Goal: Book appointment/travel/reservation

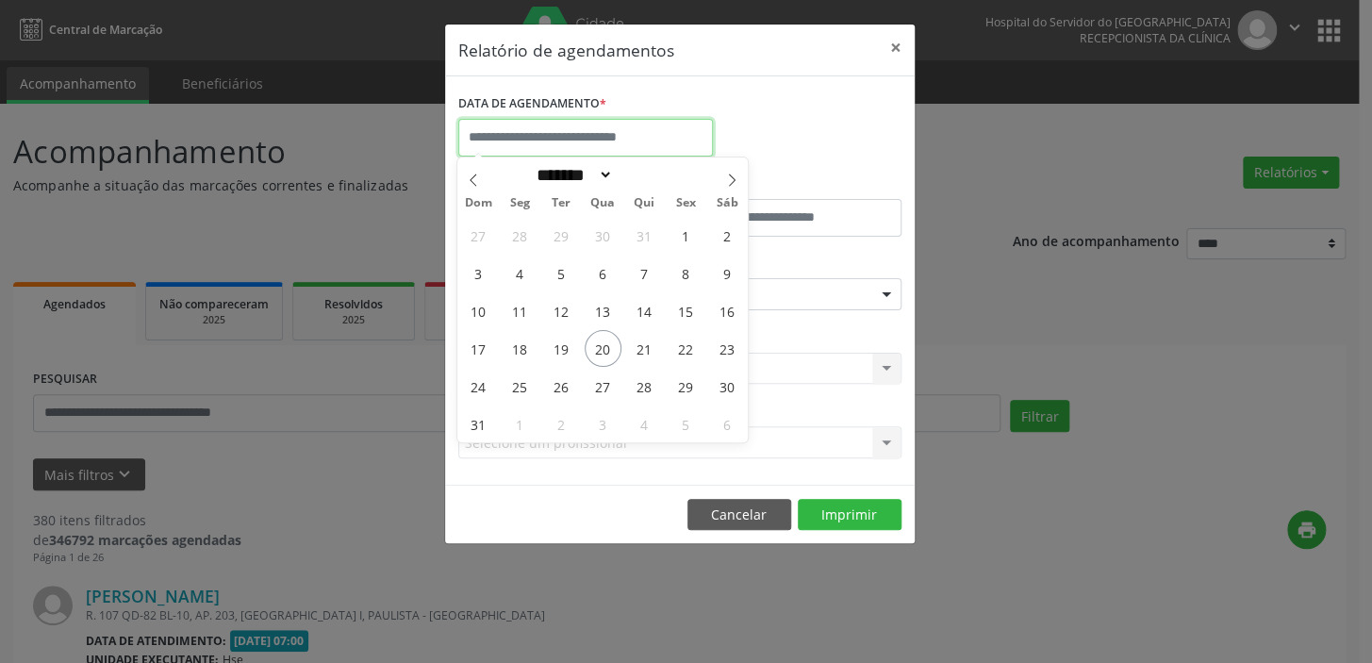
click at [631, 129] on input "text" at bounding box center [585, 138] width 255 height 38
click at [602, 339] on span "20" at bounding box center [603, 348] width 37 height 37
type input "**********"
click at [602, 339] on span "20" at bounding box center [603, 348] width 37 height 37
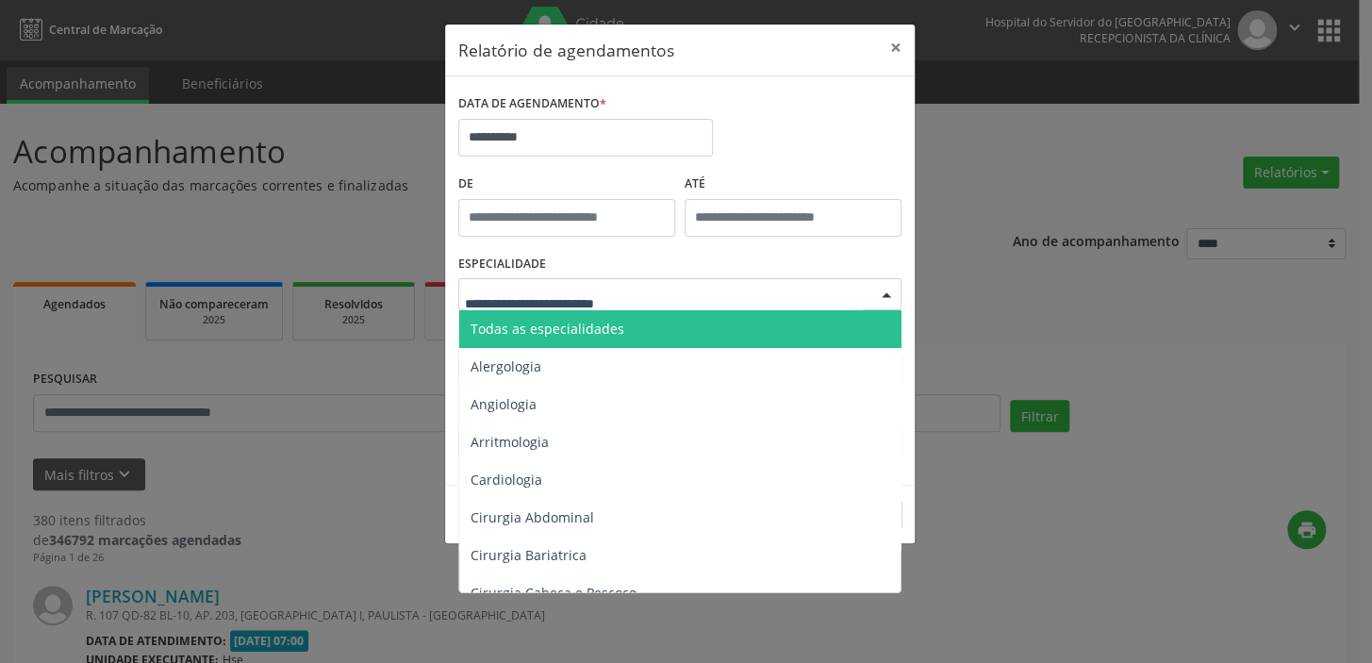
click at [886, 292] on div at bounding box center [886, 295] width 28 height 32
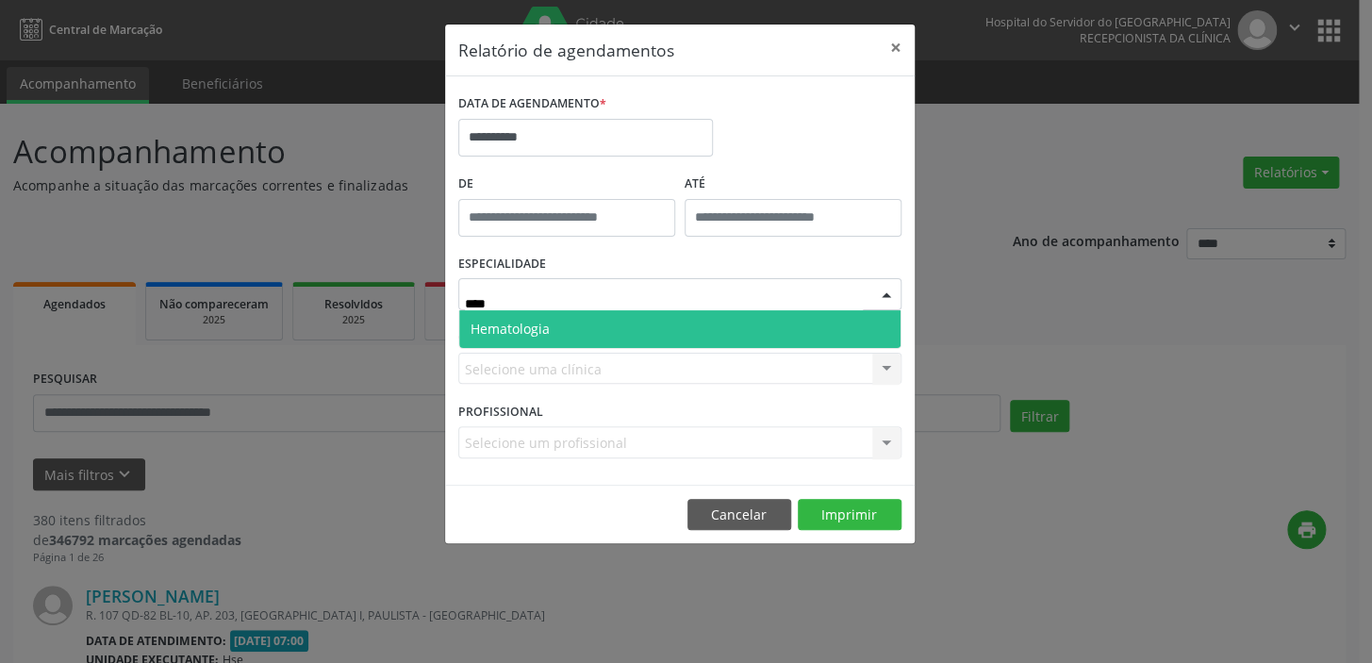
type input "*****"
click at [629, 332] on span "Hematologia" at bounding box center [679, 329] width 441 height 38
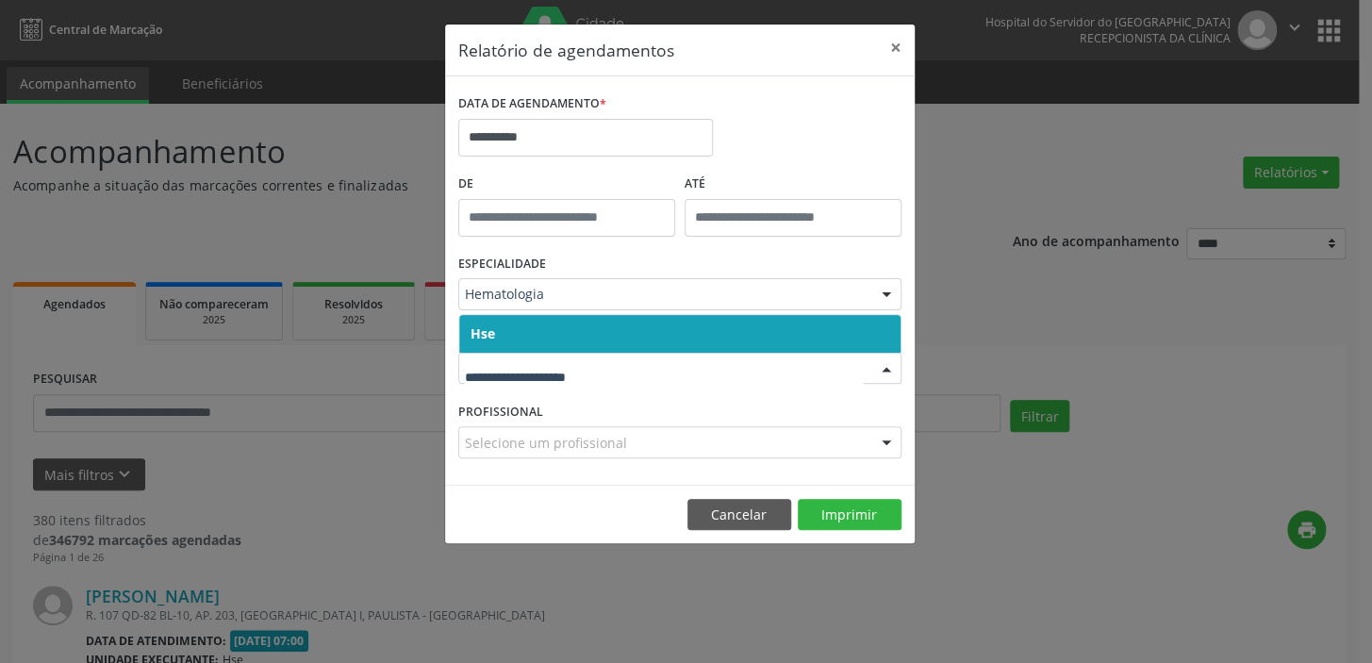
click at [880, 369] on div at bounding box center [886, 370] width 28 height 32
click at [792, 341] on span "Hse" at bounding box center [679, 334] width 441 height 38
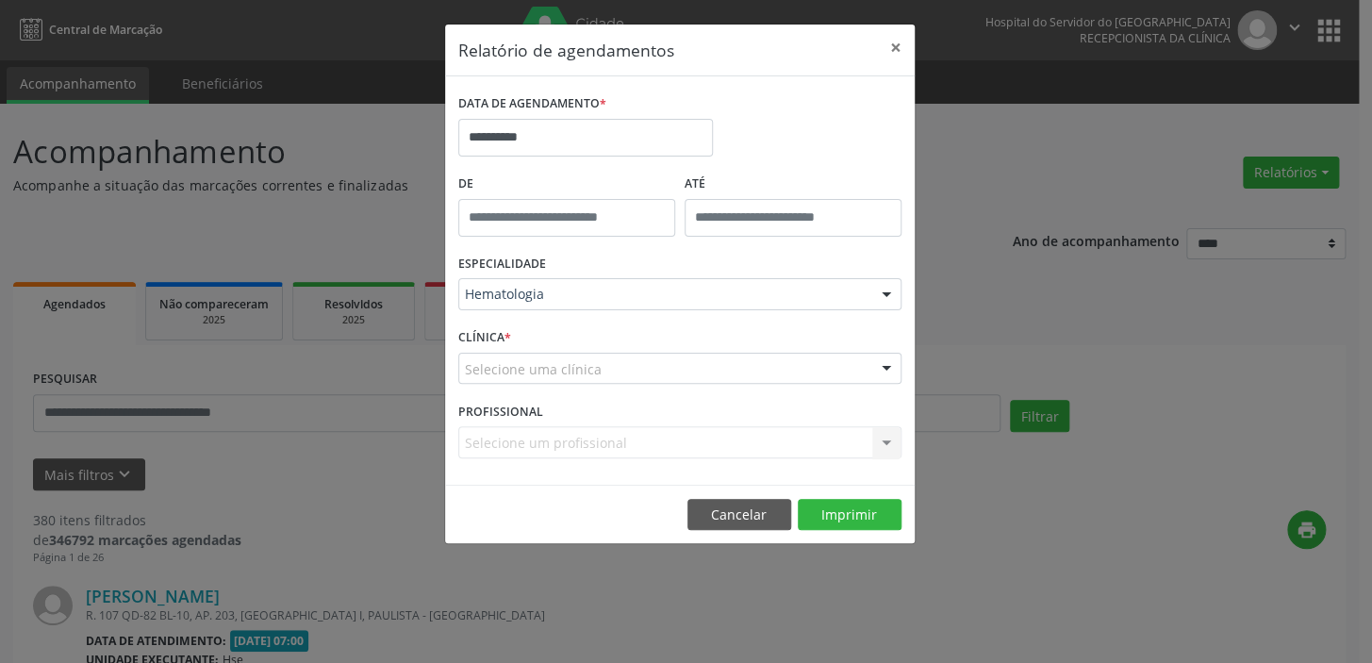
click at [894, 366] on div at bounding box center [886, 370] width 28 height 32
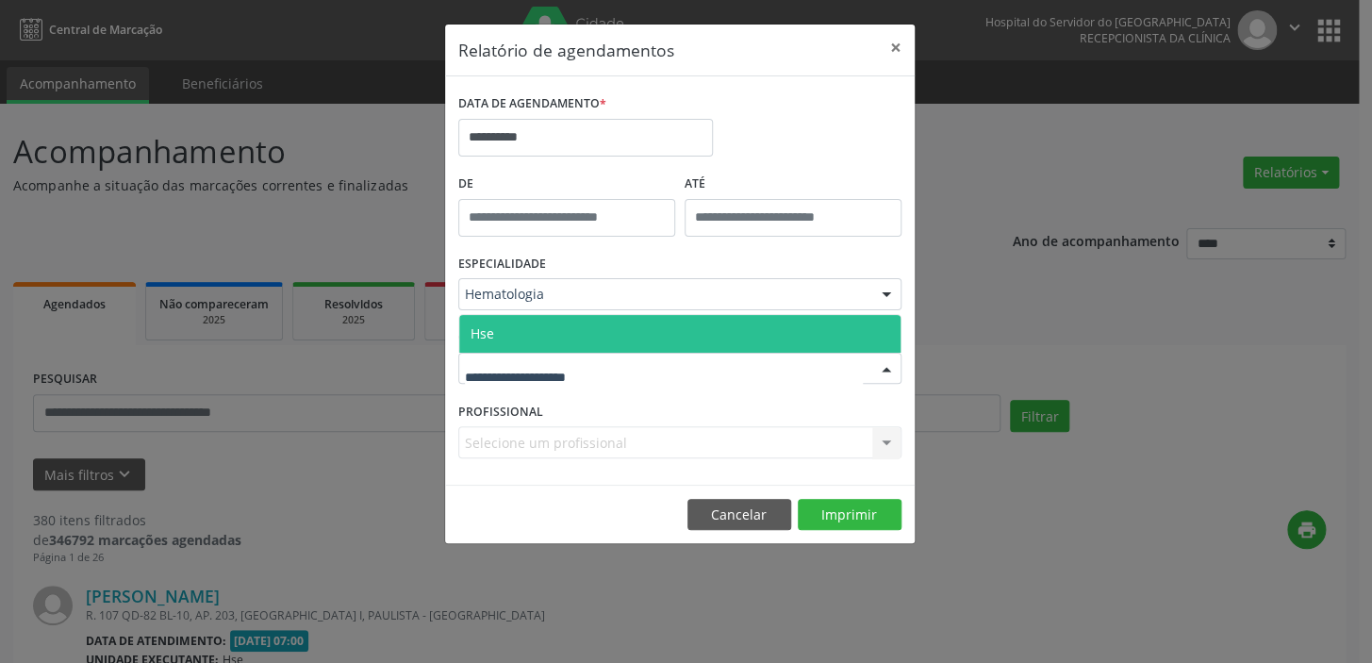
click at [871, 330] on span "Hse" at bounding box center [679, 334] width 441 height 38
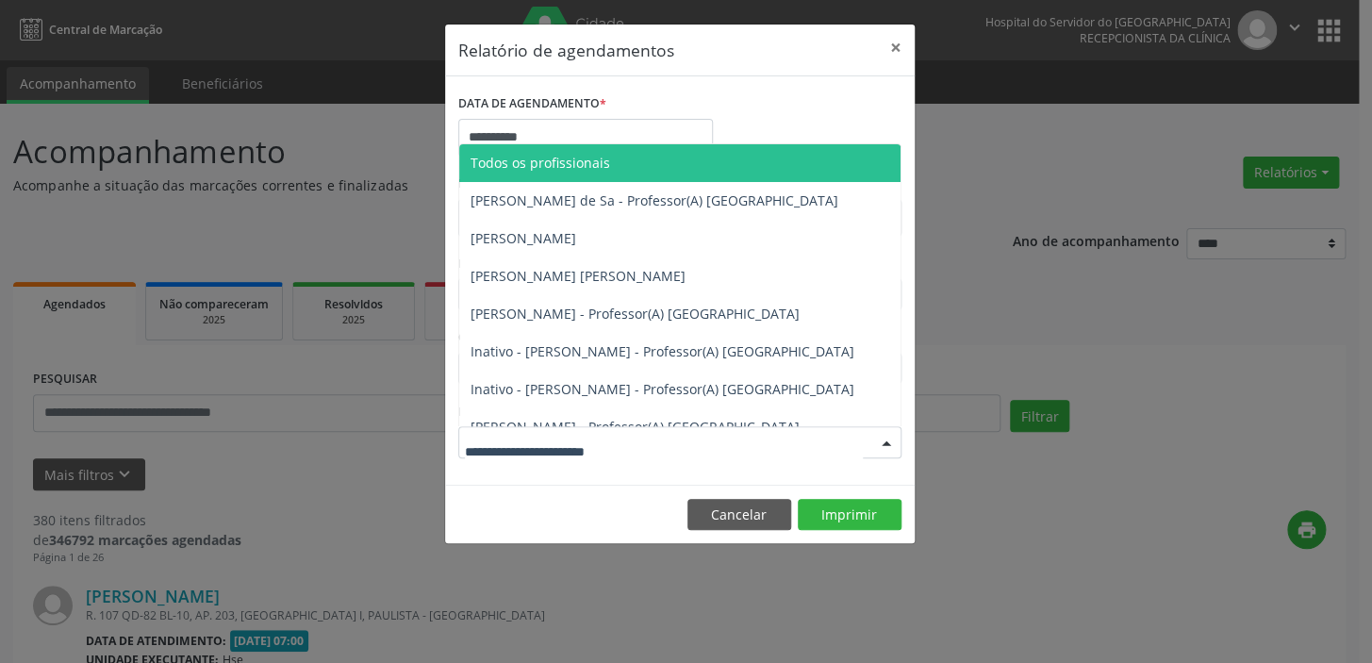
click at [891, 441] on div at bounding box center [886, 443] width 28 height 32
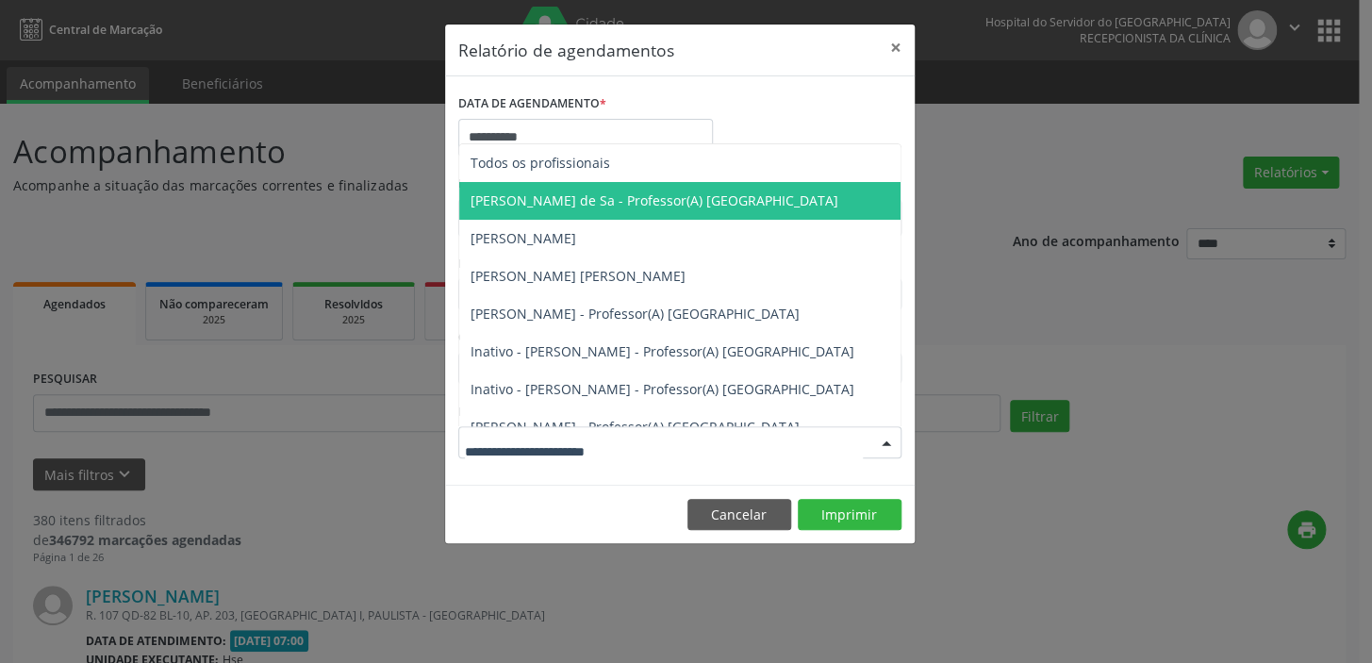
click at [636, 198] on span "[PERSON_NAME] de Sa - Professor(A) [GEOGRAPHIC_DATA]" at bounding box center [655, 200] width 368 height 18
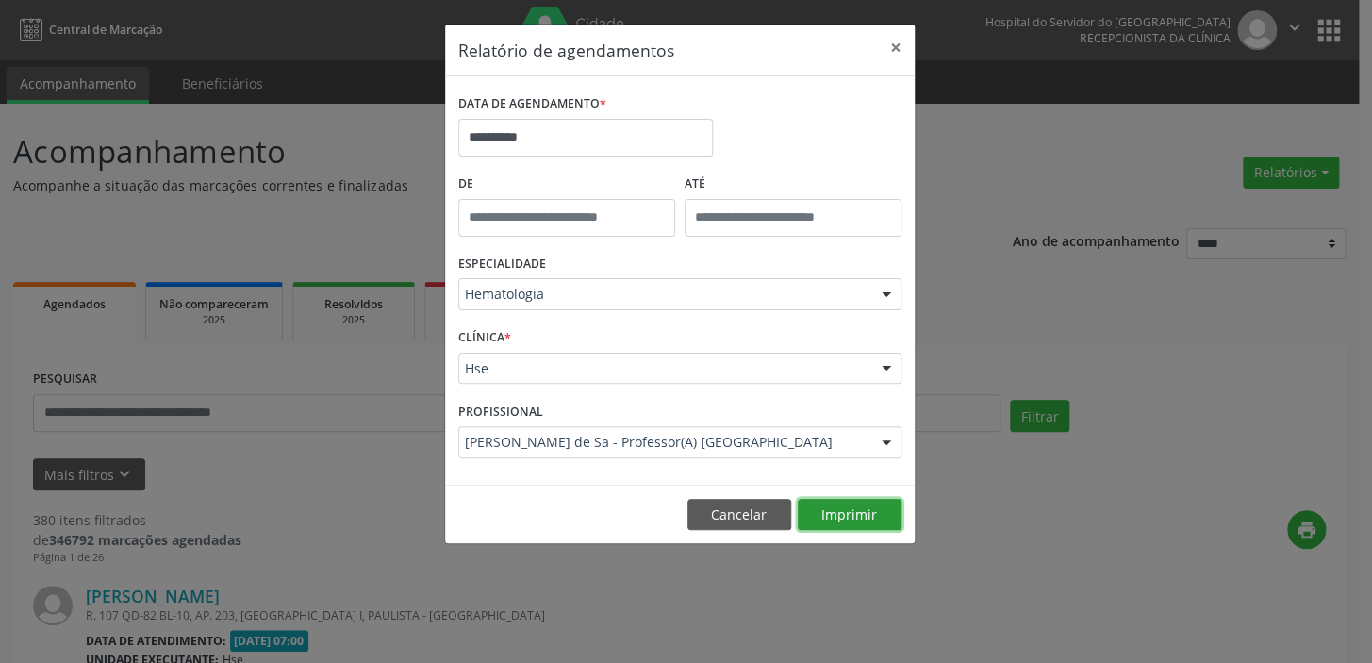
click at [838, 513] on button "Imprimir" at bounding box center [850, 515] width 104 height 32
